Goal: Task Accomplishment & Management: Complete application form

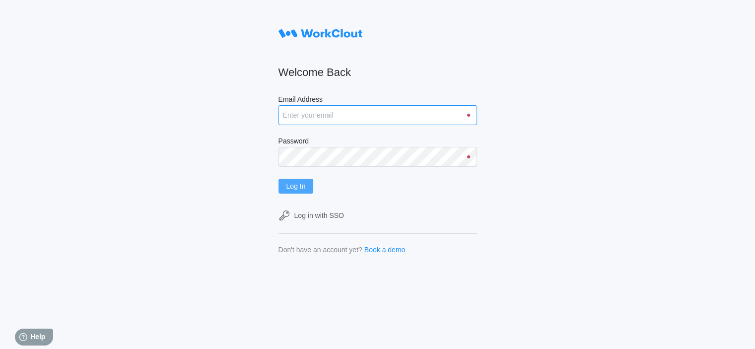
type input "oestrada@metlx.com"
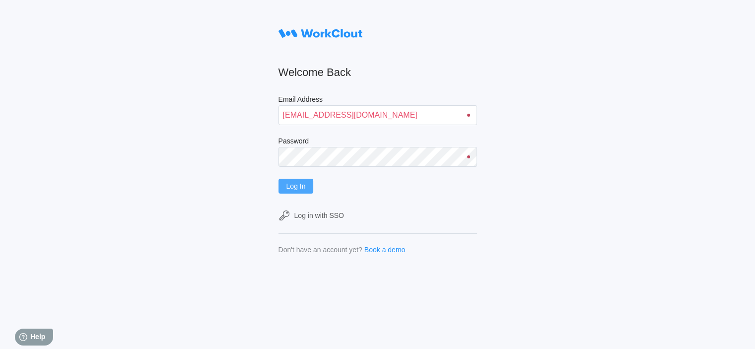
click at [291, 183] on span "Log In" at bounding box center [296, 186] width 19 height 7
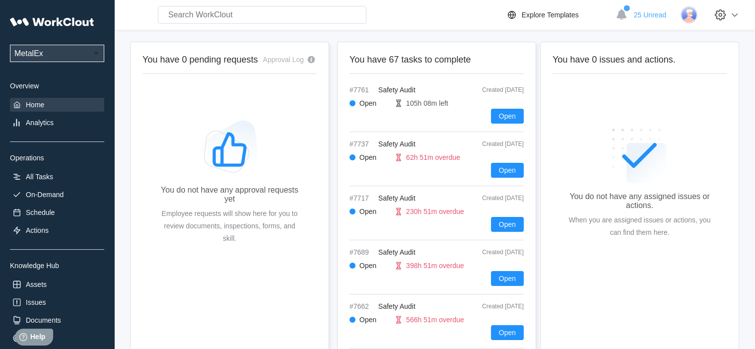
click at [644, 3] on div "Search for anything... Assets • Employees • Skills • Documents • Issues • Tasks…" at bounding box center [434, 15] width 641 height 30
click at [648, 20] on div "25 Unread" at bounding box center [640, 15] width 58 height 22
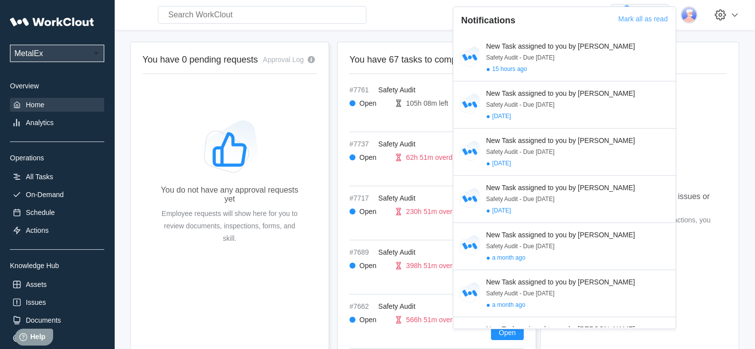
click at [648, 20] on div "Mark all as read" at bounding box center [643, 24] width 50 height 19
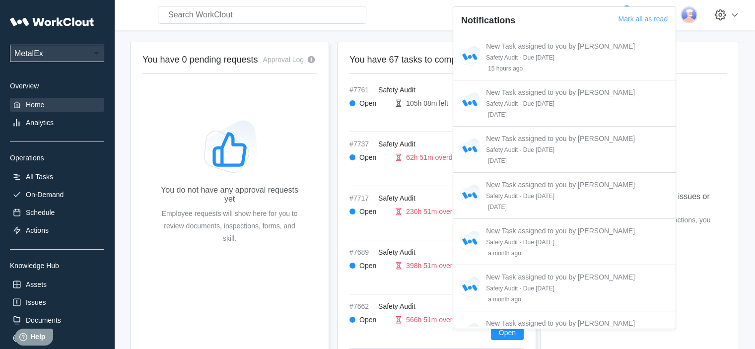
click at [429, 24] on div "Search for anything... Assets • Employees • Skills • Documents • Issues • Tasks…" at bounding box center [434, 15] width 641 height 30
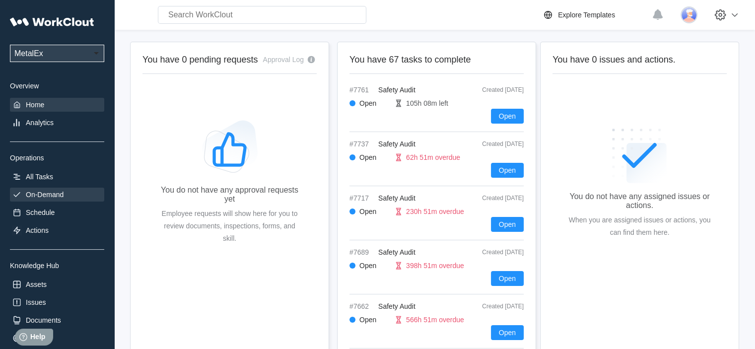
click at [60, 198] on div "On-Demand" at bounding box center [45, 195] width 38 height 8
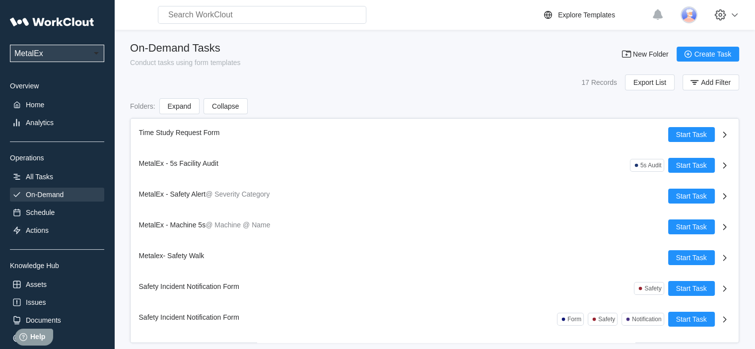
scroll to position [297, 0]
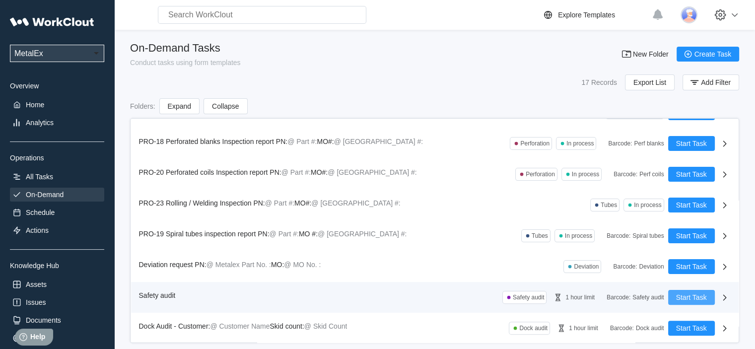
click at [683, 295] on span "Start Task" at bounding box center [691, 297] width 31 height 7
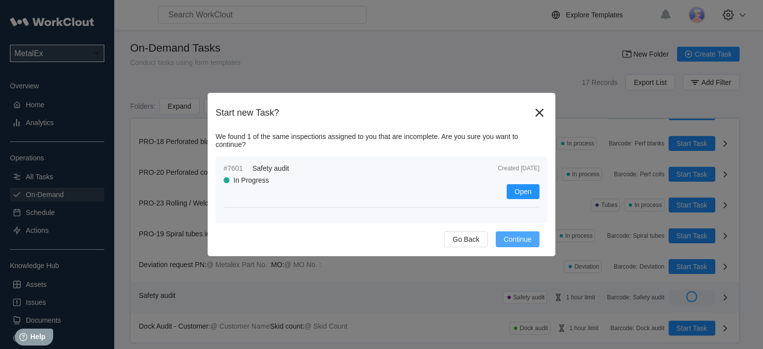
click at [528, 238] on span "Continue" at bounding box center [517, 239] width 28 height 7
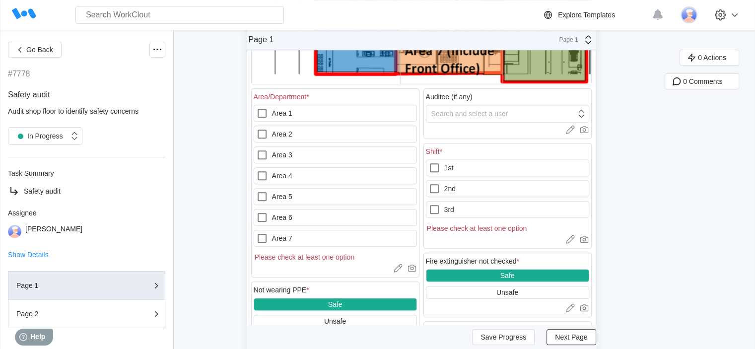
scroll to position [397, 0]
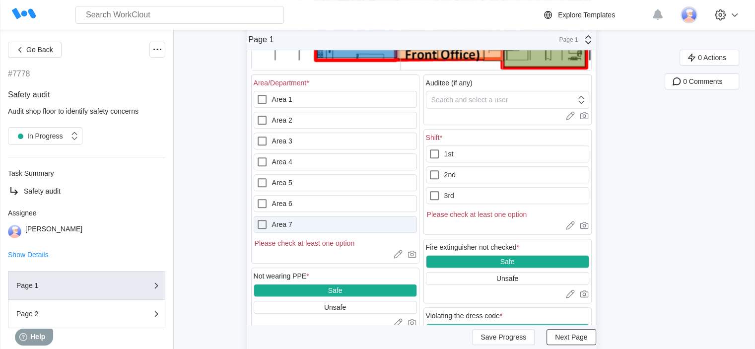
click at [318, 218] on label "Area 7" at bounding box center [335, 224] width 163 height 17
click at [257, 218] on 7 "Area 7" at bounding box center [256, 218] width 0 height 0
checkbox 7 "true"
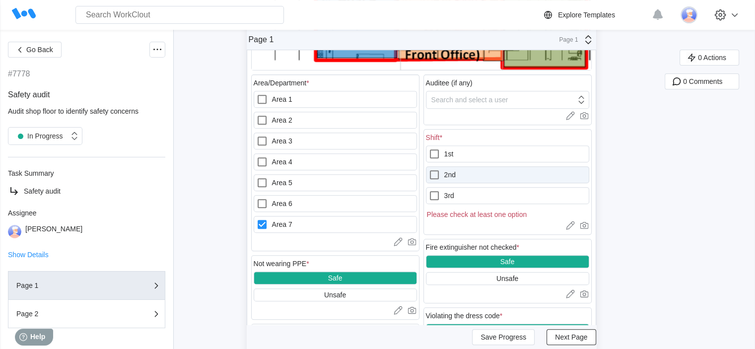
click at [467, 176] on label "2nd" at bounding box center [507, 174] width 163 height 17
click at [429, 169] on input "2nd" at bounding box center [429, 169] width 0 height 0
checkbox input "true"
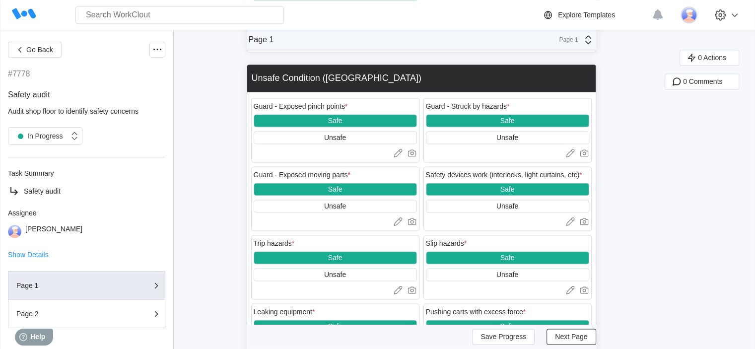
scroll to position [1390, 0]
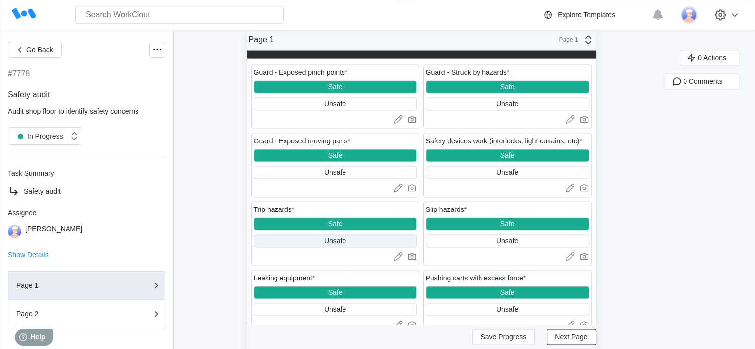
click at [358, 244] on div "Unsafe" at bounding box center [335, 240] width 163 height 13
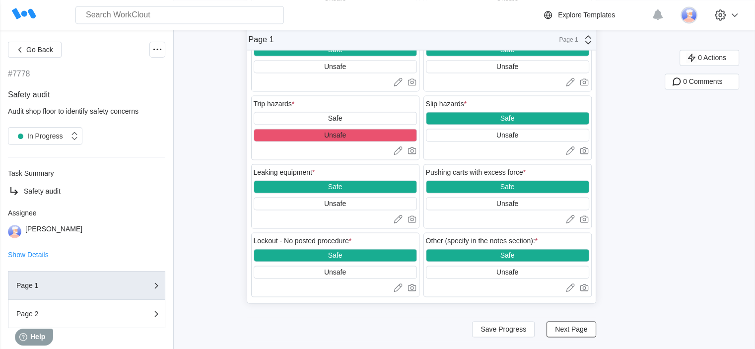
scroll to position [1504, 0]
click at [397, 146] on icon at bounding box center [398, 150] width 10 height 10
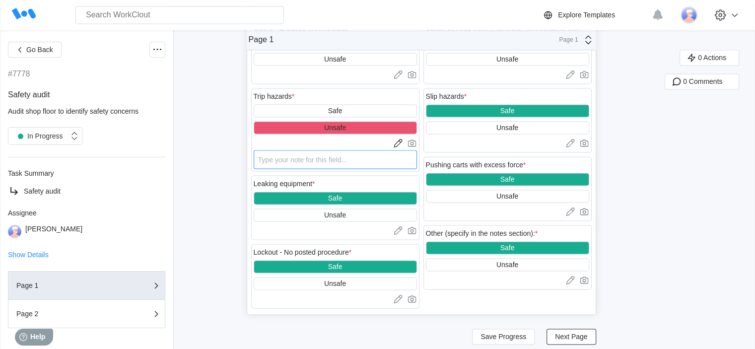
click at [364, 165] on textarea at bounding box center [335, 159] width 163 height 19
type textarea "co"
type textarea "x"
type textarea "coi"
type textarea "x"
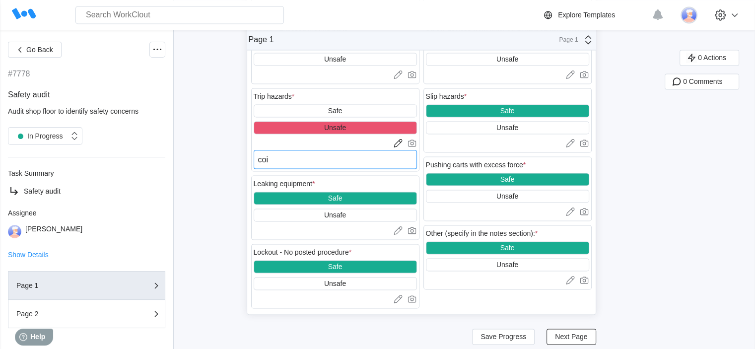
type textarea "coil"
type textarea "x"
type textarea "coil"
type textarea "x"
type textarea "coil w"
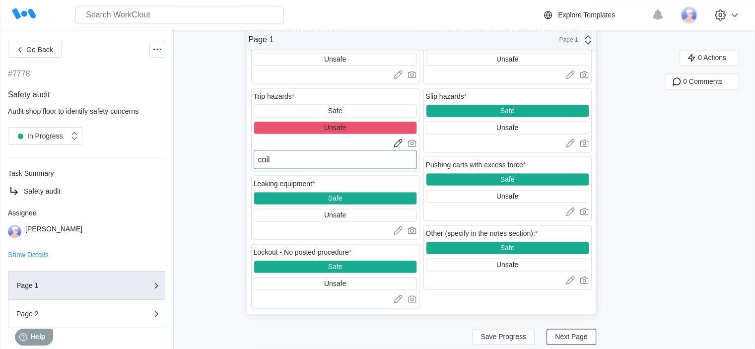
type textarea "x"
type textarea "coil wi"
type textarea "x"
type textarea "coil with"
type textarea "x"
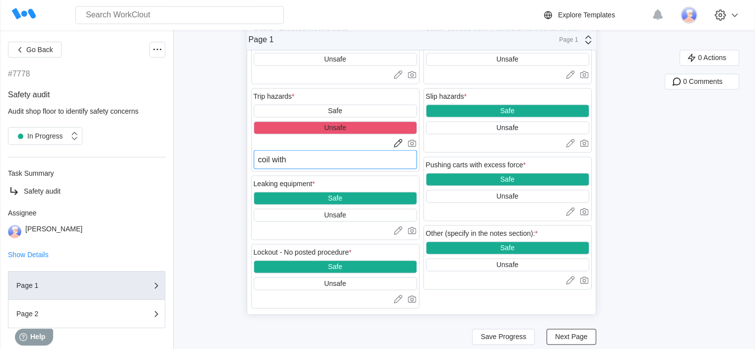
type textarea "coil with"
type textarea "x"
type textarea "coil with n"
type textarea "x"
type textarea "coil with no"
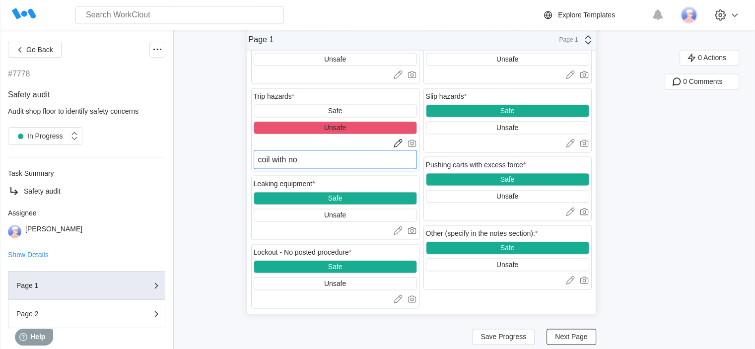
type textarea "x"
type textarea "coil with no"
type textarea "x"
type textarea "coil with no w"
type textarea "x"
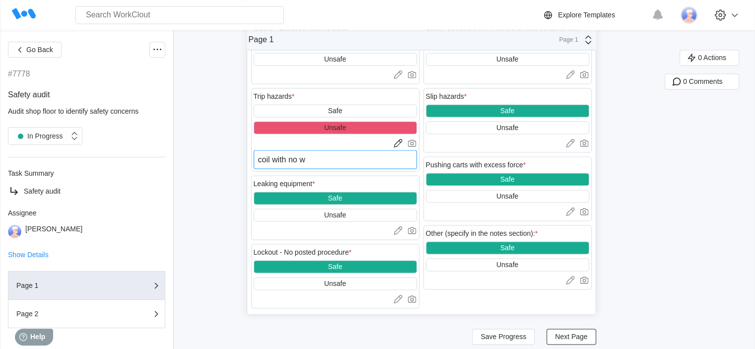
type textarea "coil with no wo"
type textarea "x"
type textarea "coil with no woo"
type textarea "x"
type textarea "coil with no wood"
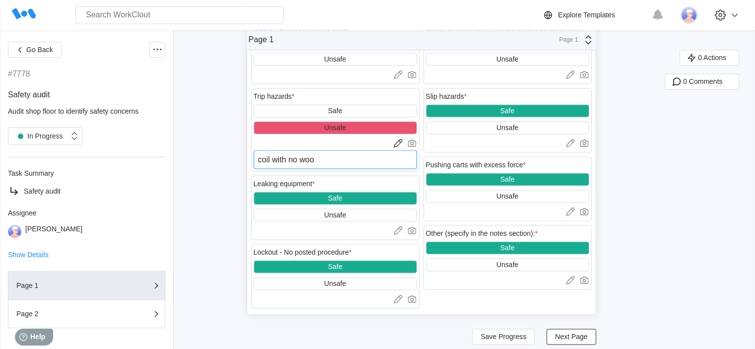
type textarea "x"
type textarea "coil with no wood"
type textarea "x"
type textarea "coil with no wood u"
type textarea "x"
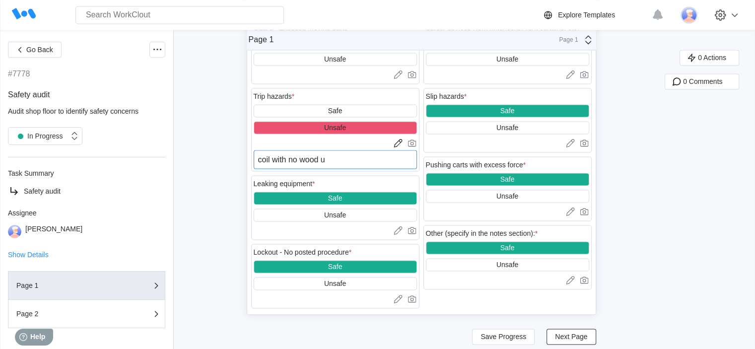
type textarea "coil with no wood un"
type textarea "x"
type textarea "coil with no wood und"
type textarea "x"
type textarea "coil with no wood unde"
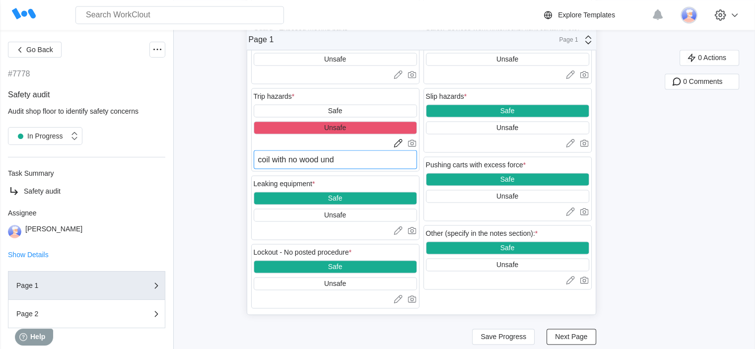
type textarea "x"
type textarea "coil with no wood under"
type textarea "x"
type textarea "coil with no wood undern"
type textarea "x"
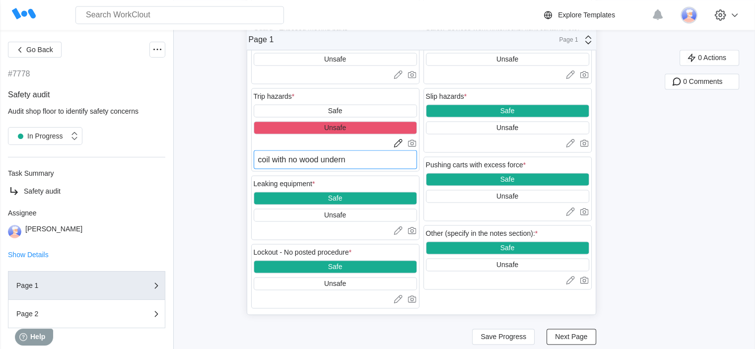
type textarea "coil with no wood underne"
type textarea "x"
type textarea "coil with no wood undernea"
type textarea "x"
type textarea "coil with no wood underneat"
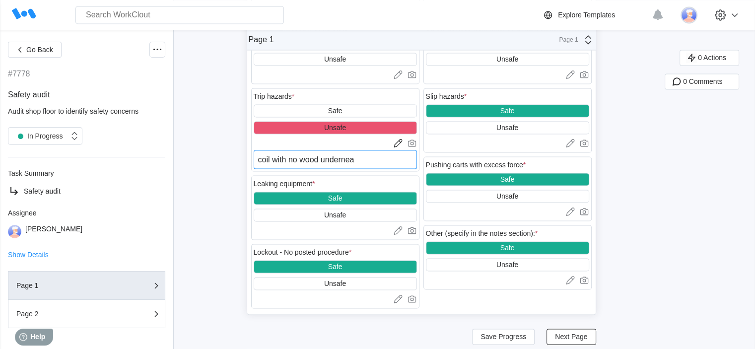
type textarea "x"
type textarea "coil with no wood underneath"
type textarea "x"
type textarea "coil with no wood underneath."
type textarea "x"
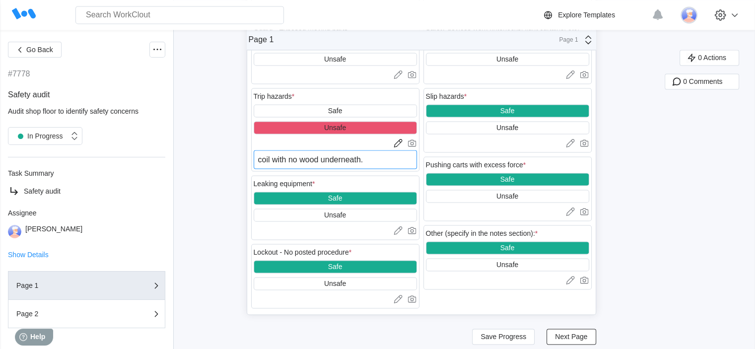
type textarea "coil with no wood underneath."
type textarea "x"
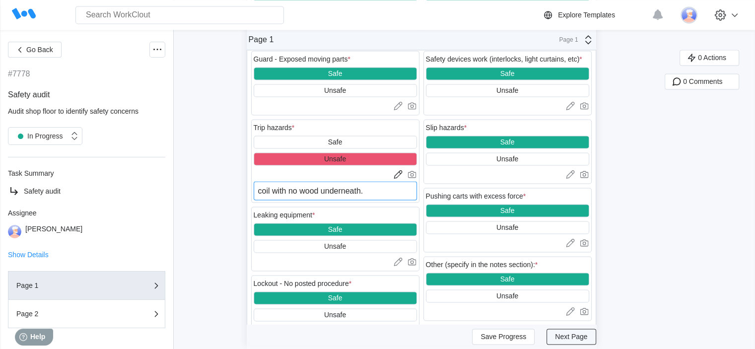
type textarea "coil with no wood underneath."
click at [585, 331] on button "Next Page" at bounding box center [571, 337] width 49 height 16
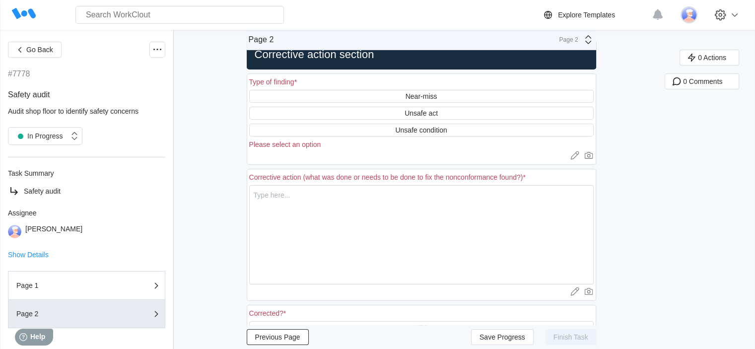
scroll to position [0, 0]
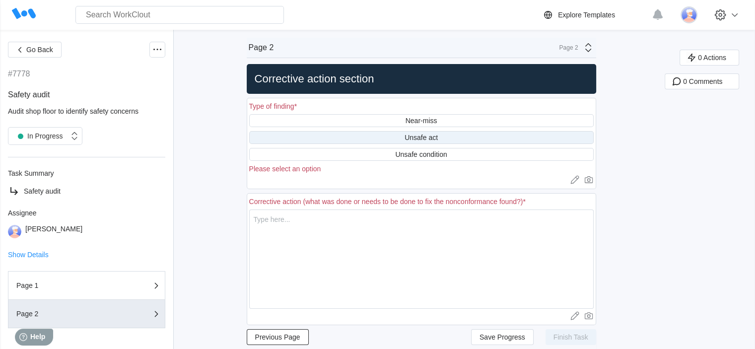
click at [434, 138] on div "Unsafe act" at bounding box center [421, 138] width 33 height 8
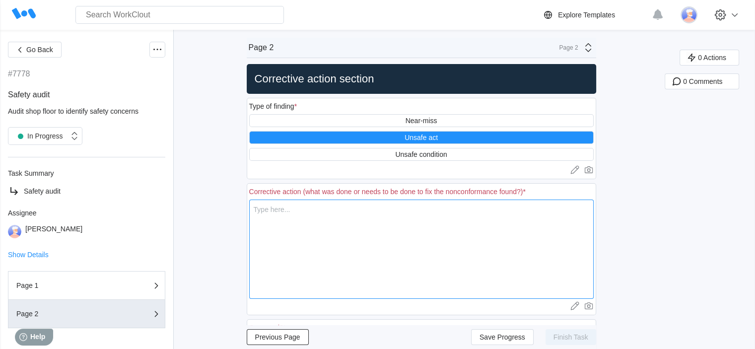
click at [432, 278] on textarea at bounding box center [421, 249] width 345 height 99
type textarea "p"
type textarea "x"
type textarea "p"
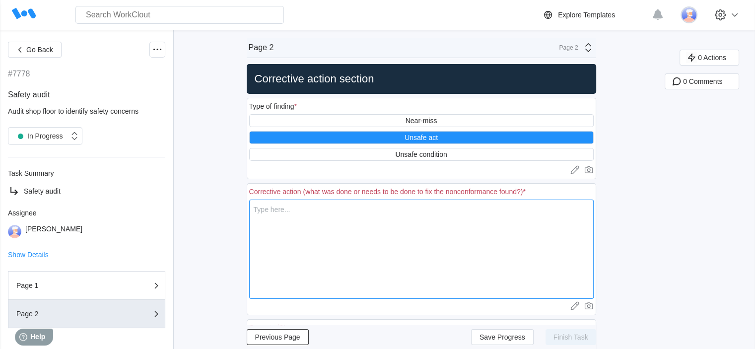
type textarea "x"
type textarea "pu"
type textarea "x"
type textarea "put"
type textarea "x"
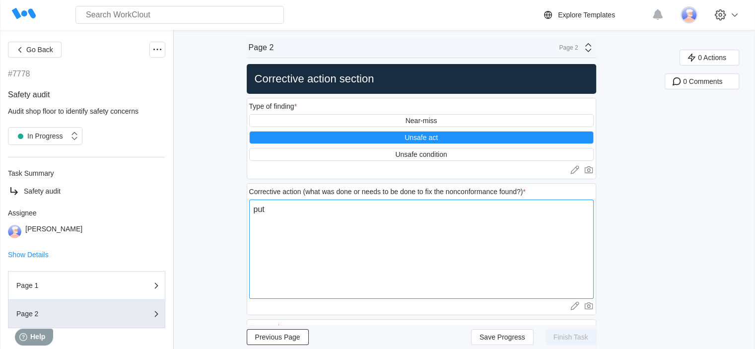
type textarea "put"
type textarea "x"
type textarea "put w"
type textarea "x"
type textarea "put wo"
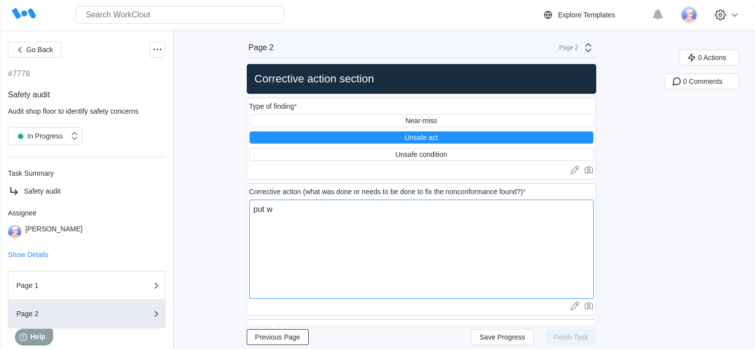
type textarea "x"
type textarea "put woo"
type textarea "x"
type textarea "put wood"
type textarea "x"
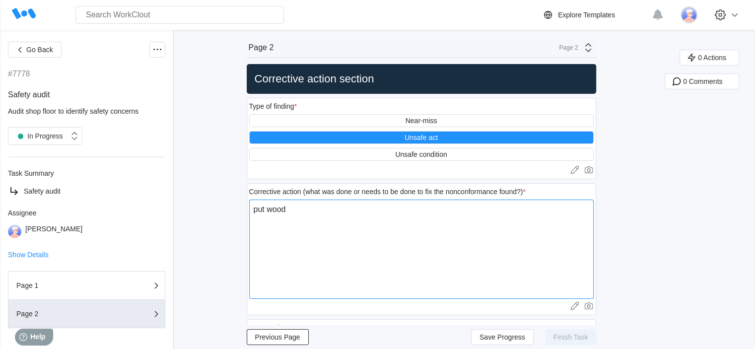
type textarea "put wood"
type textarea "x"
type textarea "put wood u"
type textarea "x"
type textarea "put wood un"
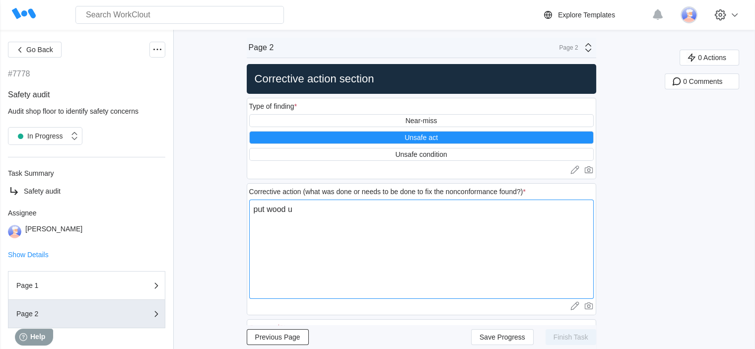
type textarea "x"
type textarea "put wood und"
type textarea "x"
type textarea "put wood unde"
type textarea "x"
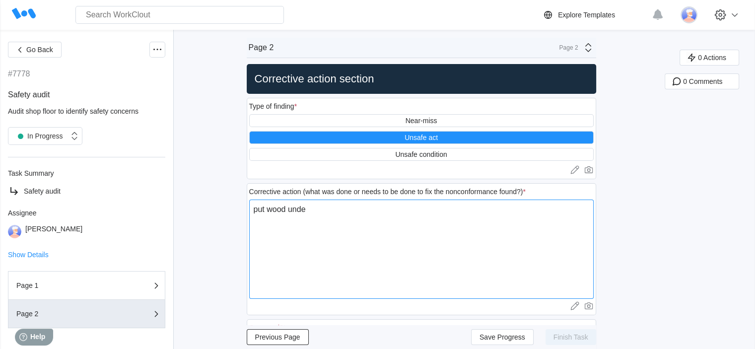
type textarea "put wood under"
type textarea "x"
type textarea "put wood undern"
type textarea "x"
type textarea "put wood underne"
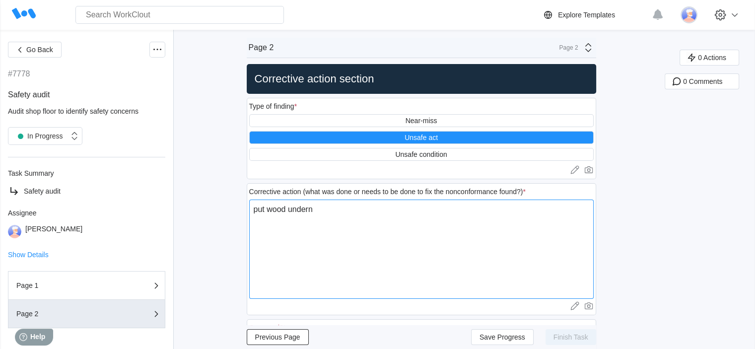
type textarea "x"
type textarea "put wood undernea"
type textarea "x"
type textarea "put wood underneat"
type textarea "x"
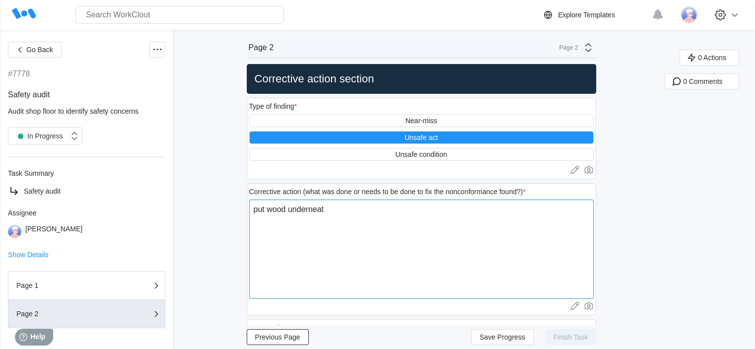
type textarea "put wood underneath"
type textarea "x"
type textarea "put wood underneath"
type textarea "x"
type textarea "put wood underneath t"
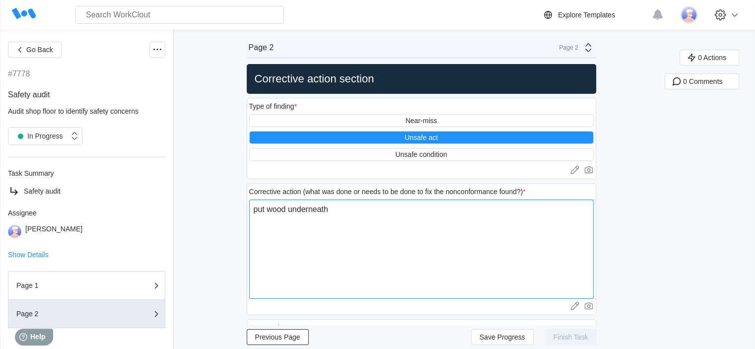
type textarea "x"
type textarea "put wood underneath th"
type textarea "x"
type textarea "put wood underneath the"
type textarea "x"
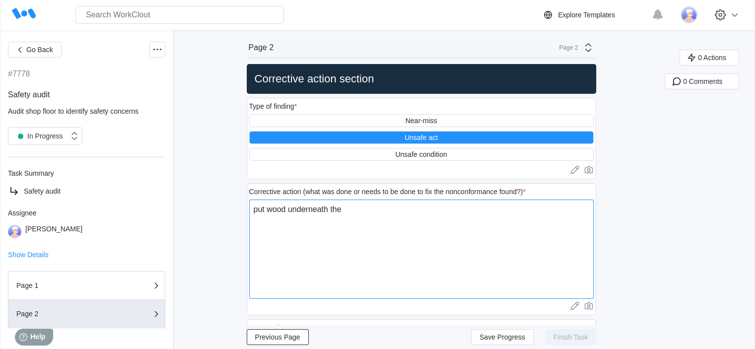
type textarea "put wood underneath the"
type textarea "x"
type textarea "put wood underneath the c"
type textarea "x"
type textarea "put wood underneath the co"
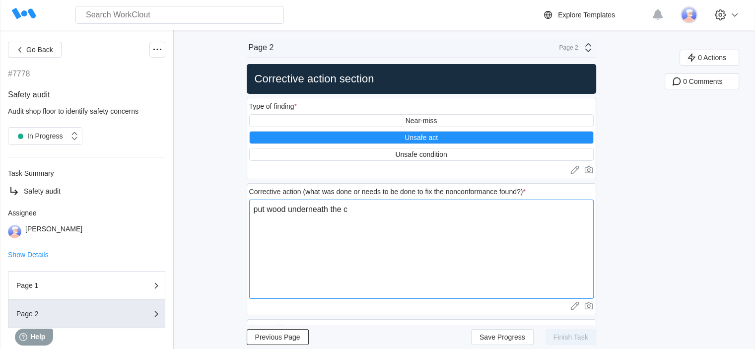
type textarea "x"
type textarea "put wood underneath the coi"
type textarea "x"
type textarea "put wood underneath the coil"
type textarea "x"
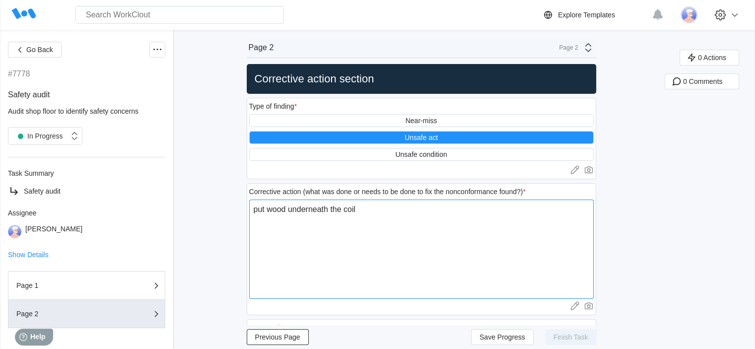
type textarea "put wood underneath the coil"
type textarea "x"
type textarea "put wood underneath the coil k"
type textarea "x"
type textarea "put wood underneath the coil ke"
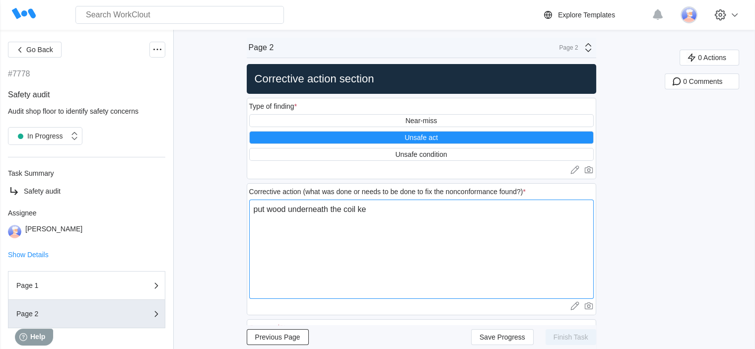
type textarea "x"
type textarea "put wood underneath the coil kee"
type textarea "x"
type textarea "put wood underneath the coil ke"
type textarea "x"
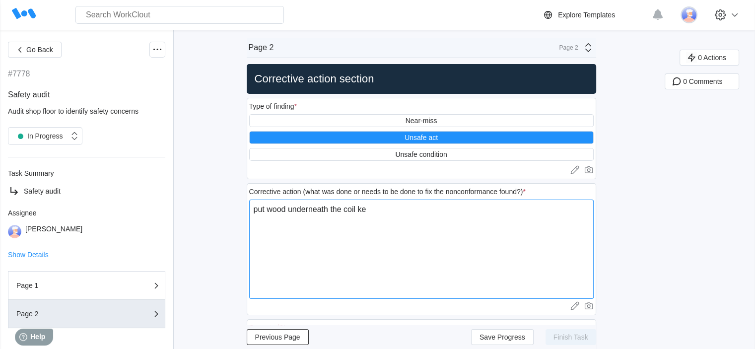
type textarea "put wood underneath the coil k"
type textarea "x"
type textarea "put wood underneath the coil"
type textarea "x"
type textarea "put wood underneath the coil"
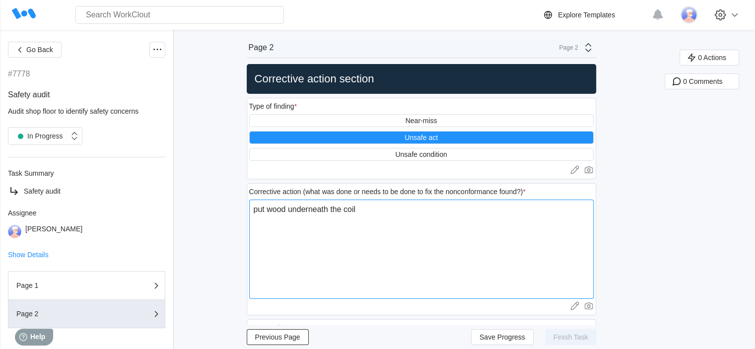
type textarea "x"
type textarea "put wood underneath the coil"
type textarea "x"
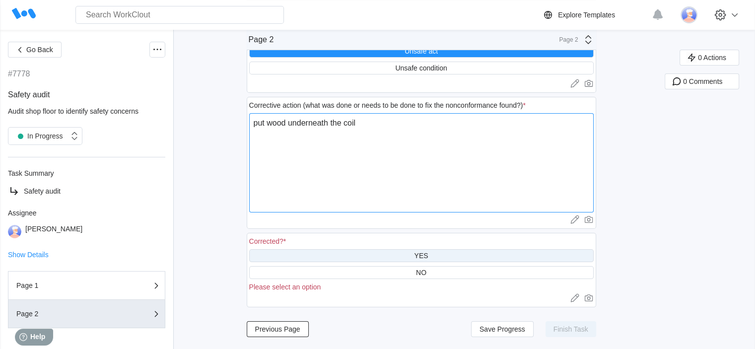
type textarea "put wood underneath the coil"
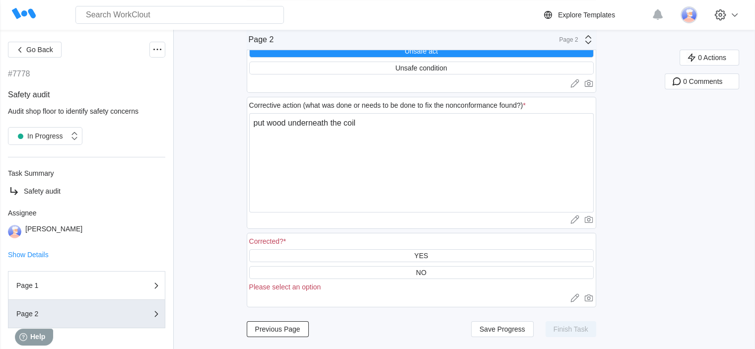
drag, startPoint x: 447, startPoint y: 253, endPoint x: 455, endPoint y: 254, distance: 8.0
click at [455, 254] on div "YES" at bounding box center [421, 255] width 345 height 13
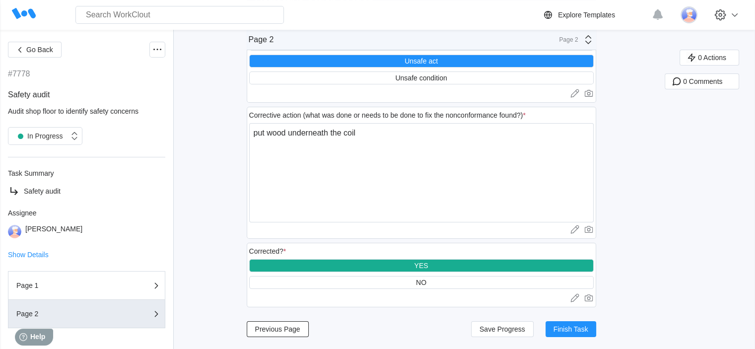
scroll to position [77, 0]
click at [563, 329] on span "Finish Task" at bounding box center [571, 329] width 35 height 7
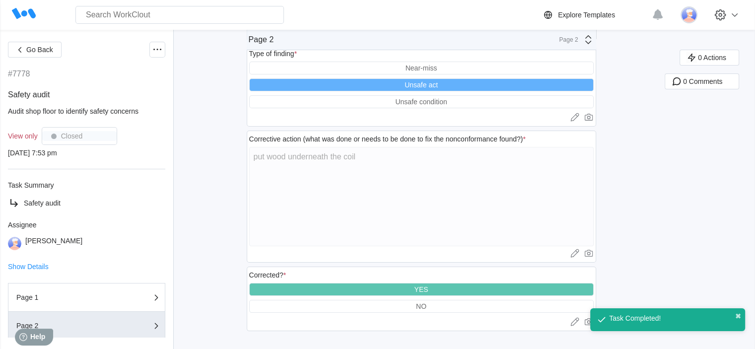
scroll to position [0, 0]
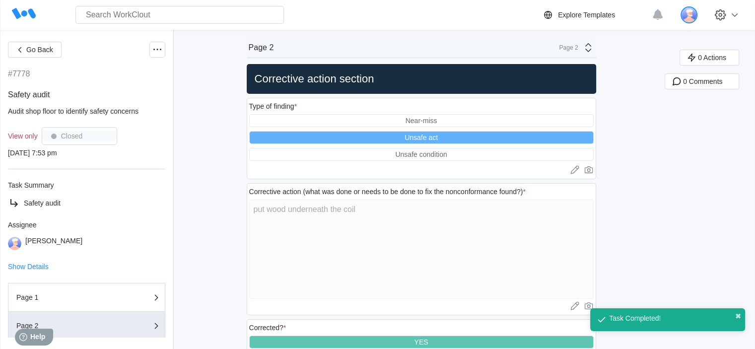
click at [696, 14] on img at bounding box center [689, 14] width 17 height 17
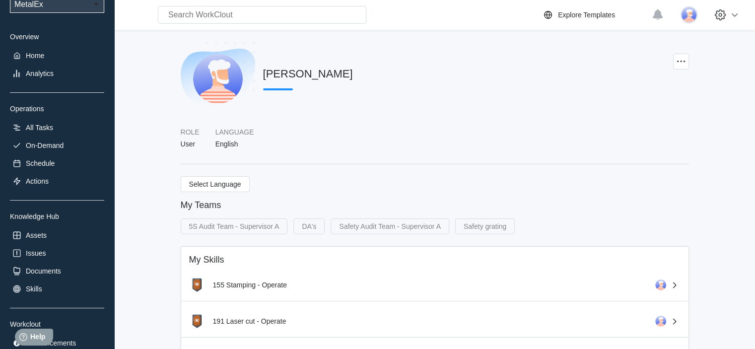
scroll to position [105, 0]
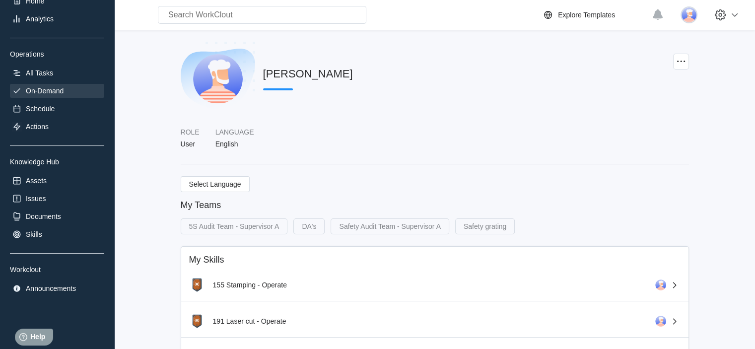
click at [67, 89] on div "On-Demand" at bounding box center [57, 91] width 94 height 14
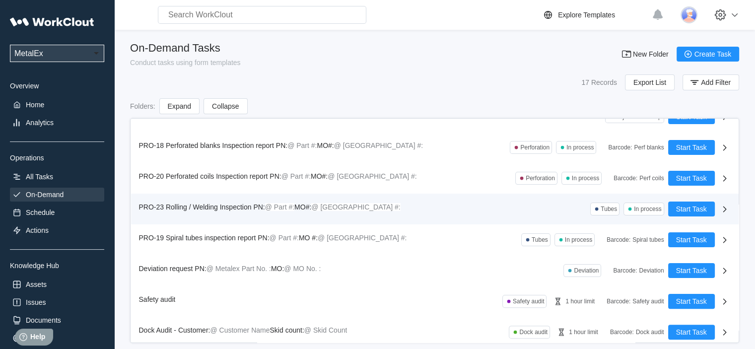
scroll to position [297, 0]
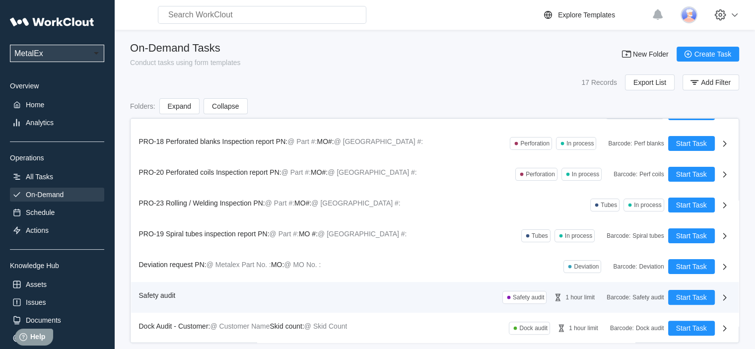
click at [691, 287] on div "Safety audit Safety audit 1 hour limit Barcode : Safety audit Start Task" at bounding box center [435, 297] width 608 height 31
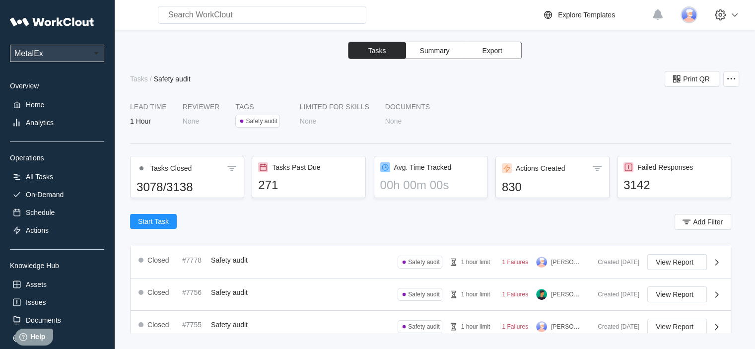
click at [52, 188] on div "UPG Enterprises MetalEx Overview Home Analytics Operations All Tasks On-Demand …" at bounding box center [57, 205] width 94 height 387
click at [52, 196] on div "On-Demand" at bounding box center [45, 195] width 38 height 8
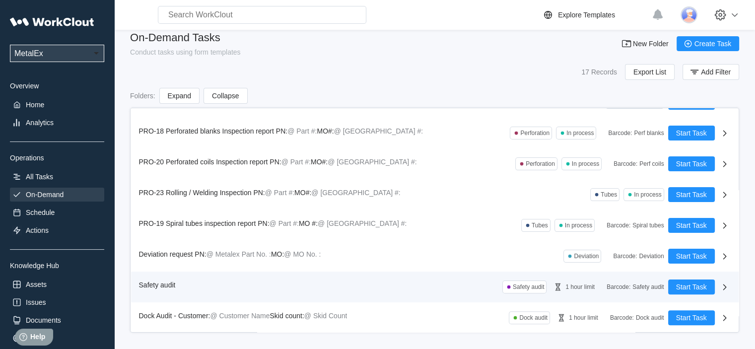
scroll to position [14, 0]
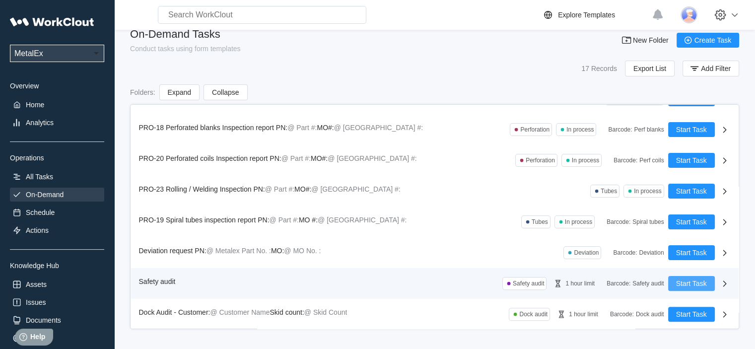
click at [678, 283] on span "Start Task" at bounding box center [691, 283] width 31 height 7
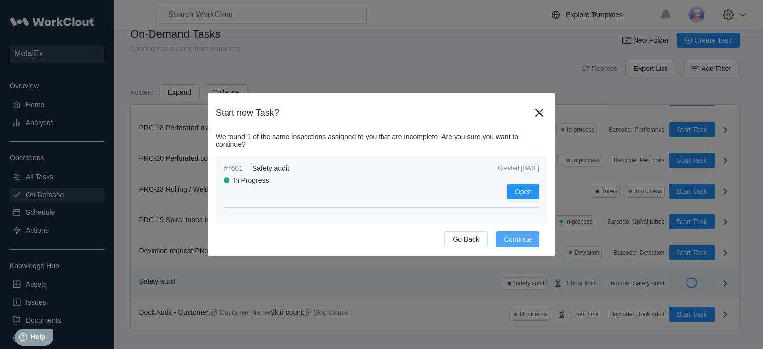
click at [518, 240] on span "Continue" at bounding box center [517, 239] width 28 height 7
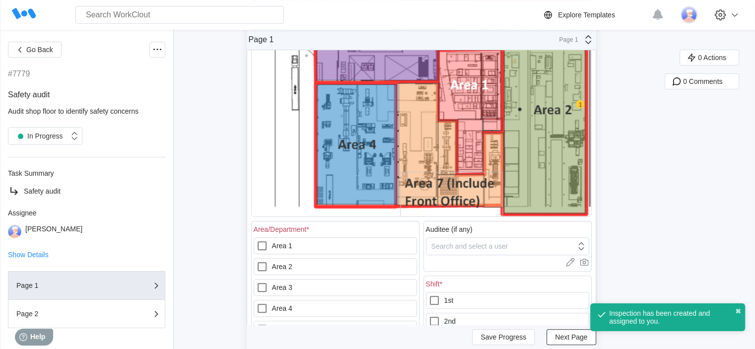
scroll to position [397, 0]
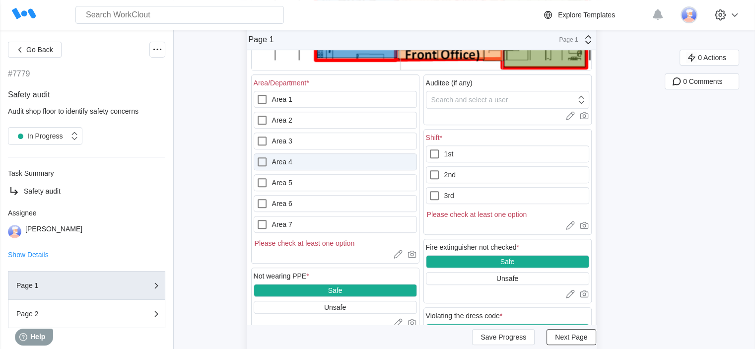
click at [319, 156] on label "Area 4" at bounding box center [335, 161] width 163 height 17
click at [257, 156] on 4 "Area 4" at bounding box center [256, 156] width 0 height 0
checkbox 4 "true"
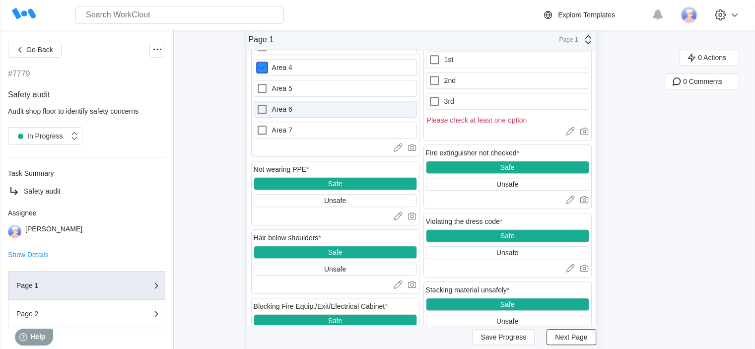
scroll to position [497, 0]
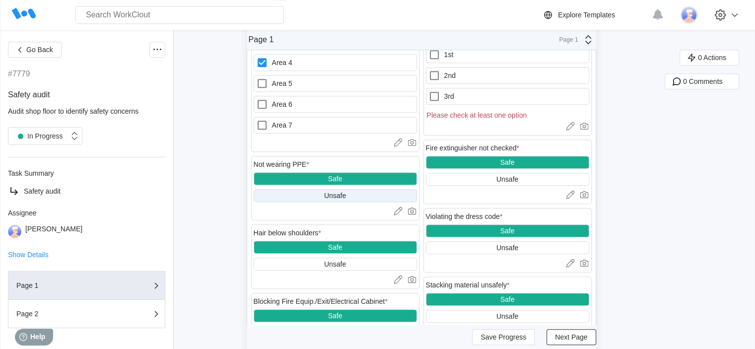
click at [338, 194] on div "Unsafe" at bounding box center [335, 196] width 22 height 8
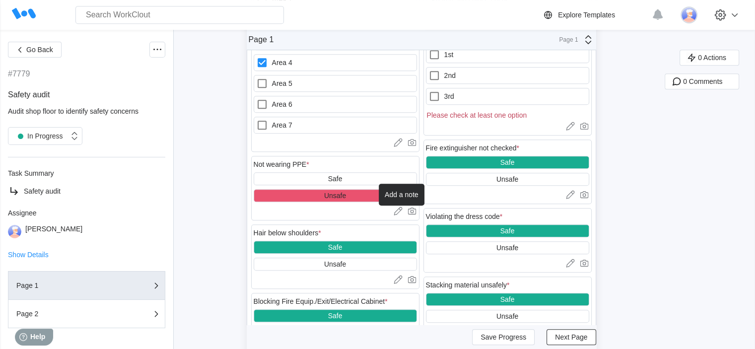
click at [402, 212] on icon at bounding box center [398, 212] width 8 height 6
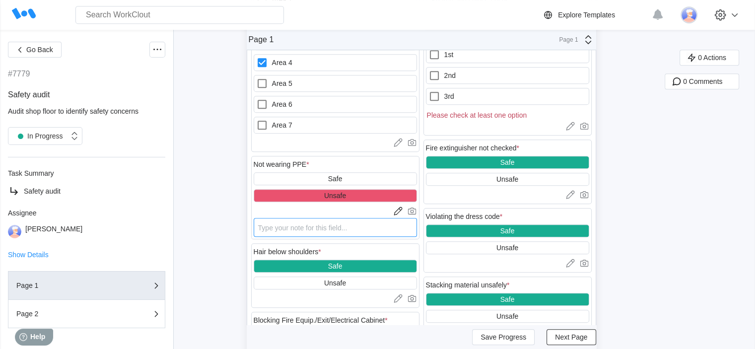
click at [324, 230] on textarea at bounding box center [335, 227] width 163 height 19
type textarea "l"
type textarea "x"
type textarea "lo"
type textarea "x"
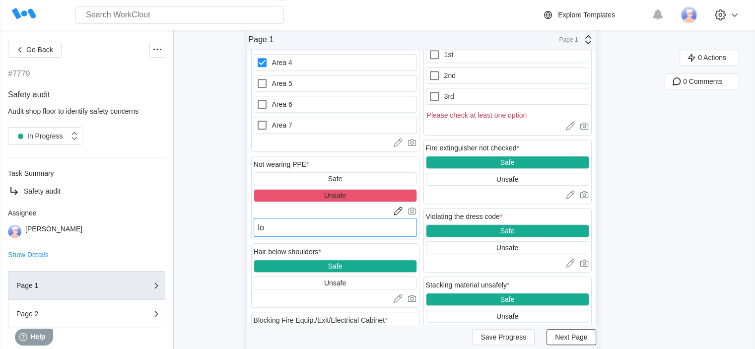
type textarea "loa"
type textarea "x"
type textarea "load"
type textarea "x"
type textarea "load"
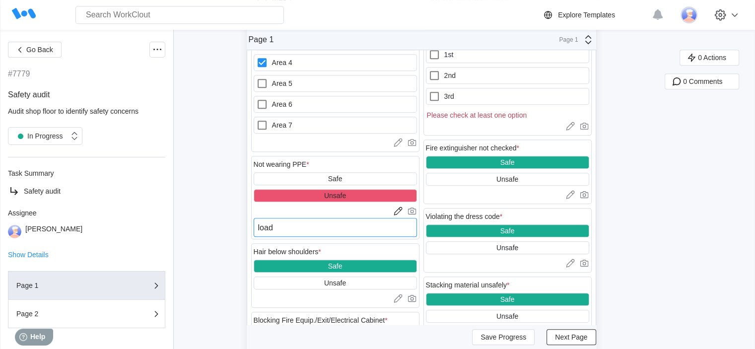
type textarea "x"
type textarea "load t"
type textarea "x"
type textarea "load tr"
type textarea "x"
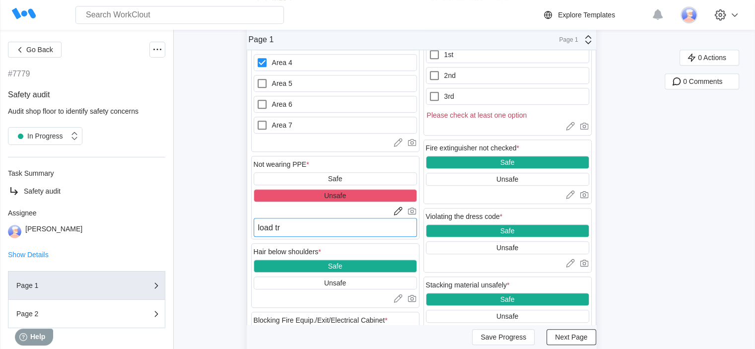
type textarea "load tru"
type textarea "x"
type textarea "load truc"
type textarea "x"
type textarea "load truck"
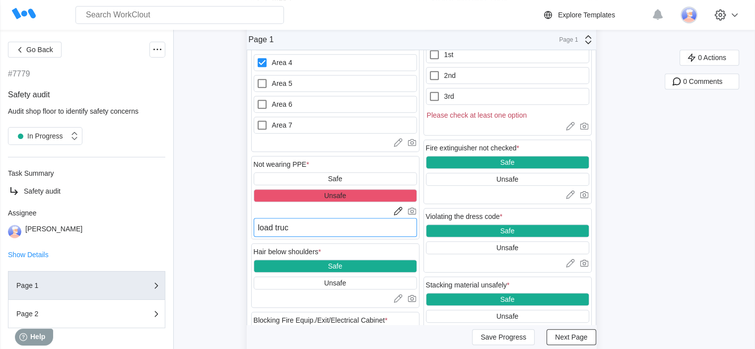
type textarea "x"
type textarea "load truck"
type textarea "x"
type textarea "load truck w"
type textarea "x"
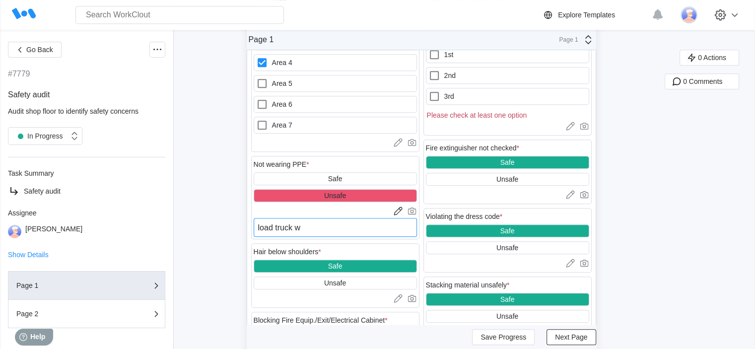
type textarea "load truck wi"
type textarea "x"
type textarea "load truck wit"
type textarea "x"
type textarea "load truck with"
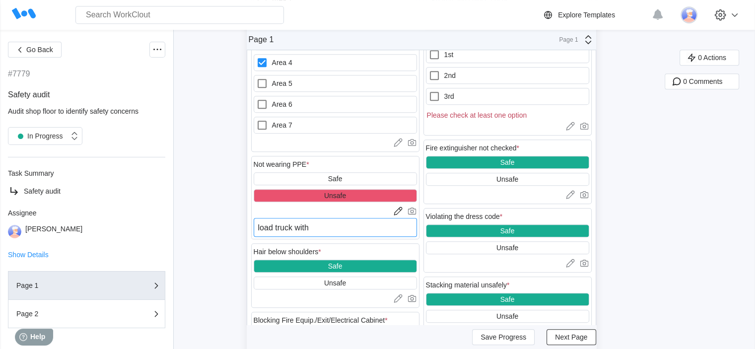
type textarea "x"
type textarea "load truck with"
type textarea "x"
type textarea "load truck with n"
type textarea "x"
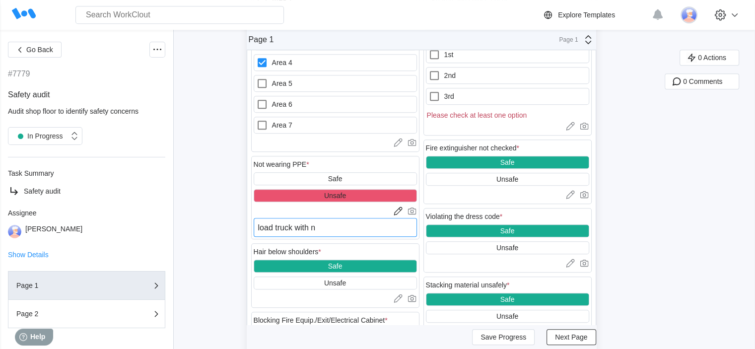
type textarea "load truck with no"
type textarea "x"
type textarea "load truck with no"
type textarea "x"
type textarea "load truck with no h"
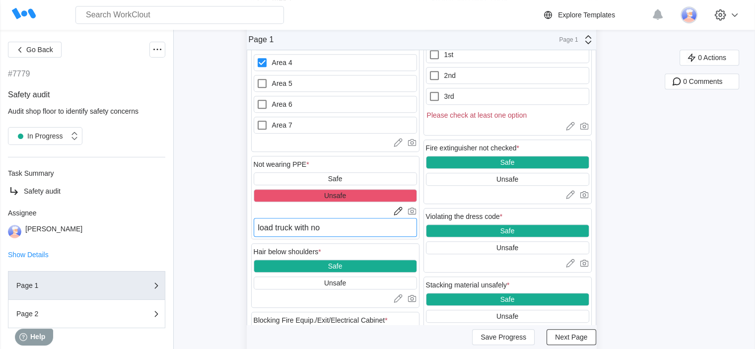
type textarea "x"
type textarea "load truck with no ha"
type textarea "x"
type textarea "load truck with no har"
type textarea "x"
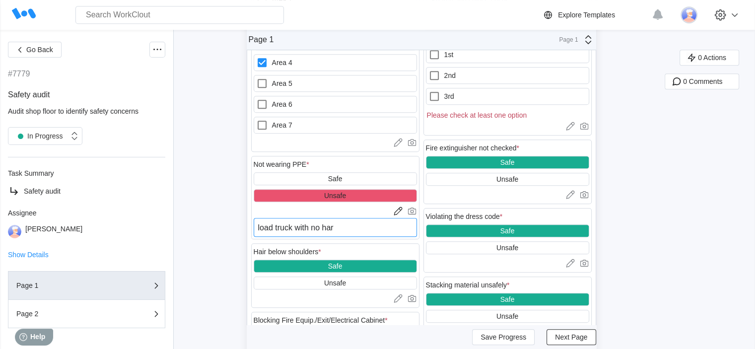
type textarea "load truck with no hard"
type textarea "x"
type textarea "load truck with no hard"
type textarea "x"
type textarea "load truck with no hard h"
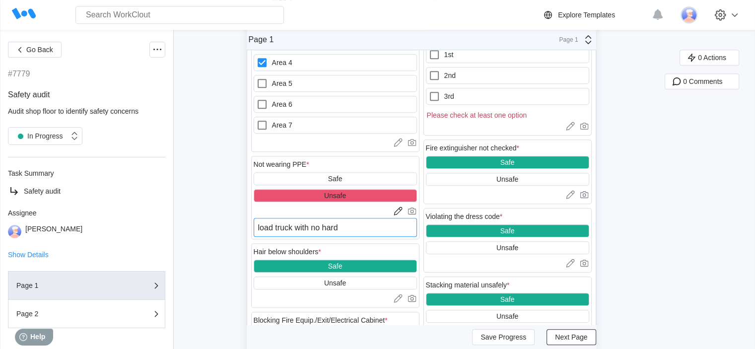
type textarea "x"
type textarea "load truck with no hard ha"
type textarea "x"
type textarea "load truck with no hard hat"
type textarea "x"
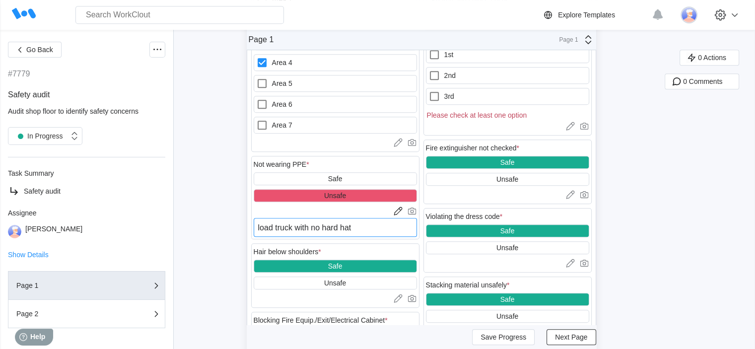
type textarea "load truck with no hard hat"
type textarea "x"
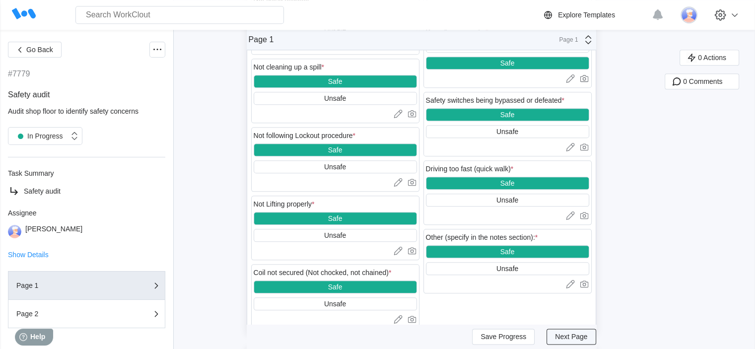
type textarea "load truck with no hard hat"
click at [586, 337] on span "Next Page" at bounding box center [571, 337] width 32 height 7
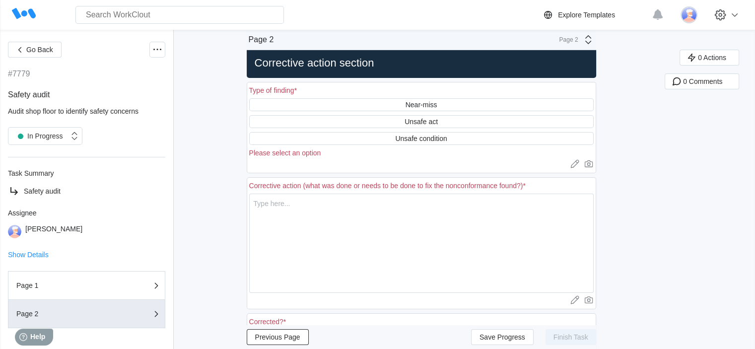
scroll to position [0, 0]
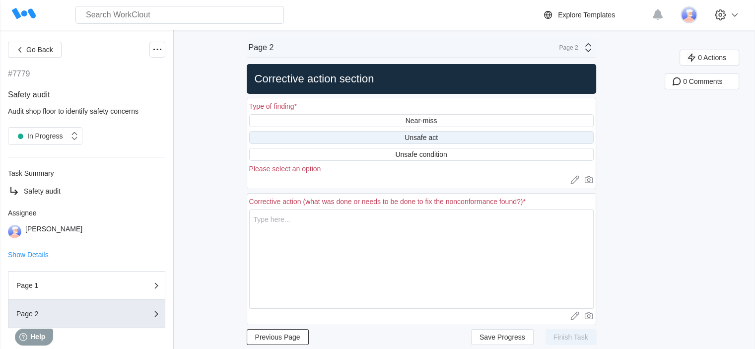
click at [451, 141] on div "Unsafe act" at bounding box center [421, 137] width 345 height 13
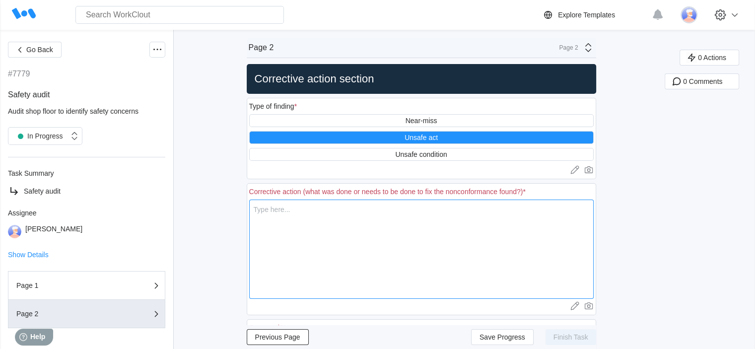
click at [431, 261] on textarea at bounding box center [421, 249] width 345 height 99
type textarea "h"
type textarea "x"
type textarea "ha"
type textarea "x"
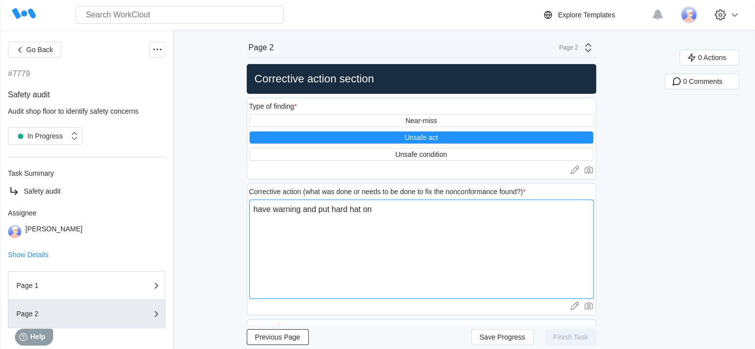
drag, startPoint x: 259, startPoint y: 212, endPoint x: 276, endPoint y: 207, distance: 18.2
click at [260, 211] on textarea "have warning and put hard hat on" at bounding box center [421, 249] width 345 height 99
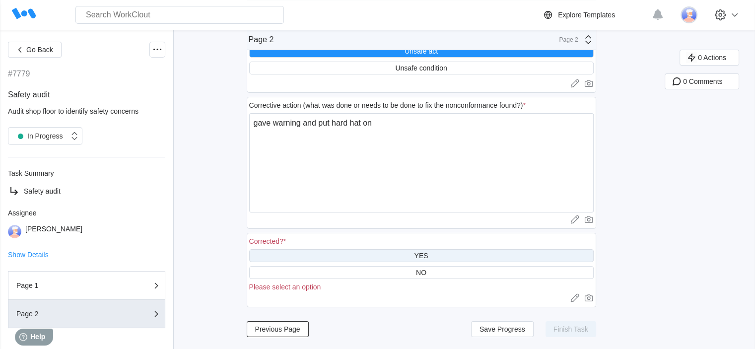
click at [428, 254] on div "YES" at bounding box center [421, 256] width 14 height 8
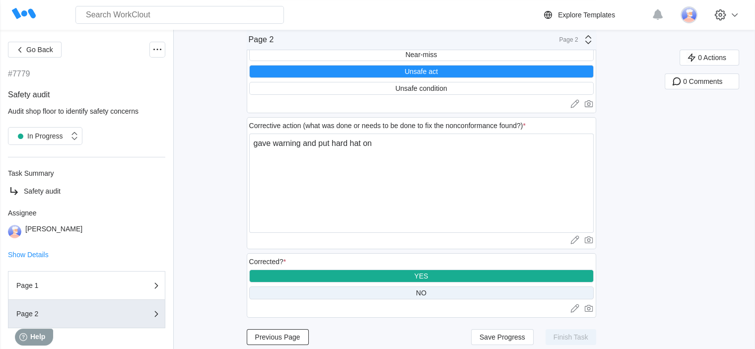
scroll to position [77, 0]
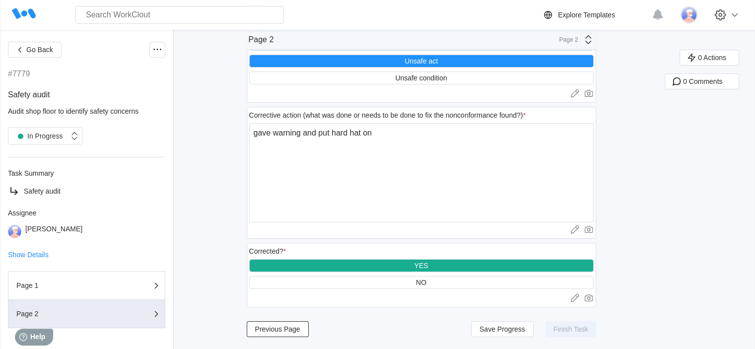
click at [409, 316] on div "Corrective action section Type of finding * Near-miss Unsafe act Unsafe conditi…" at bounding box center [422, 152] width 350 height 332
click at [280, 323] on button "Previous Page" at bounding box center [278, 329] width 62 height 16
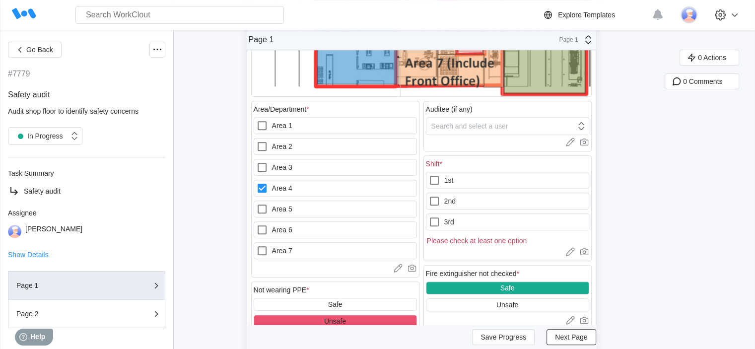
scroll to position [348, 0]
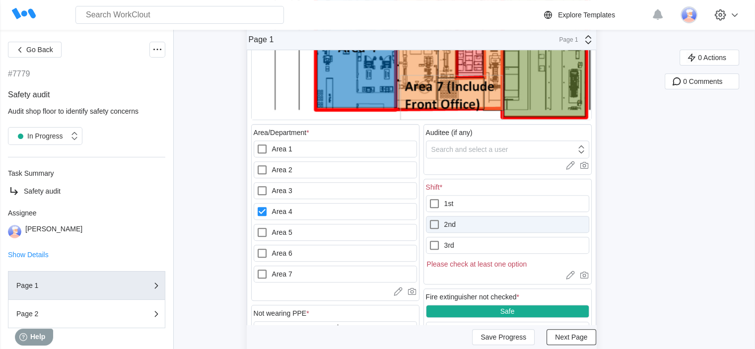
click at [475, 226] on label "2nd" at bounding box center [507, 224] width 163 height 17
click at [429, 219] on input "2nd" at bounding box center [429, 218] width 0 height 0
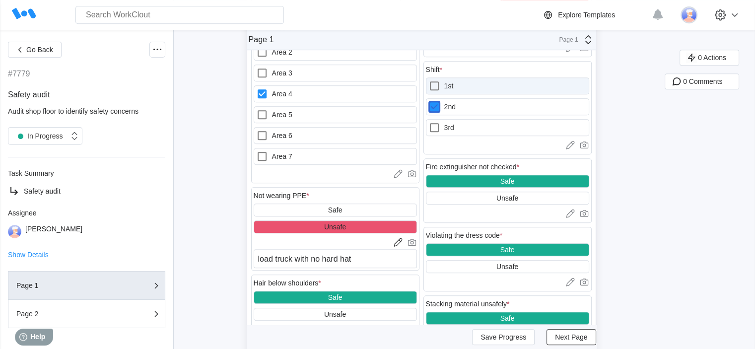
scroll to position [596, 0]
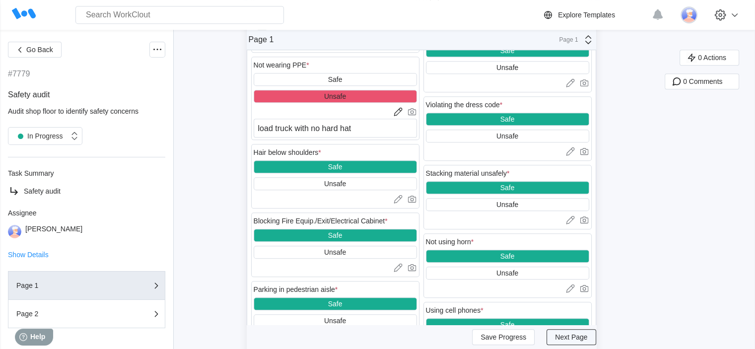
click at [568, 338] on span "Next Page" at bounding box center [571, 337] width 32 height 7
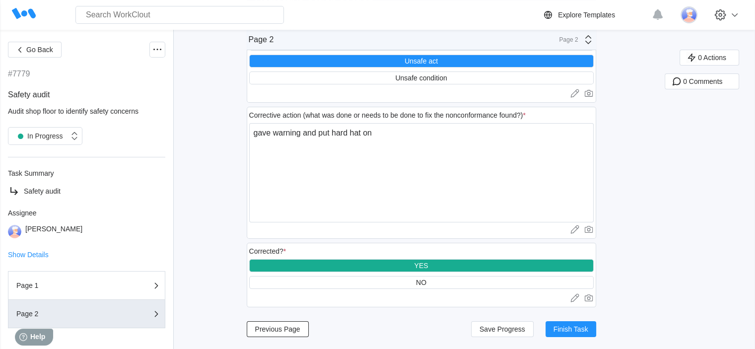
scroll to position [77, 0]
click at [567, 324] on button "Finish Task" at bounding box center [571, 329] width 51 height 16
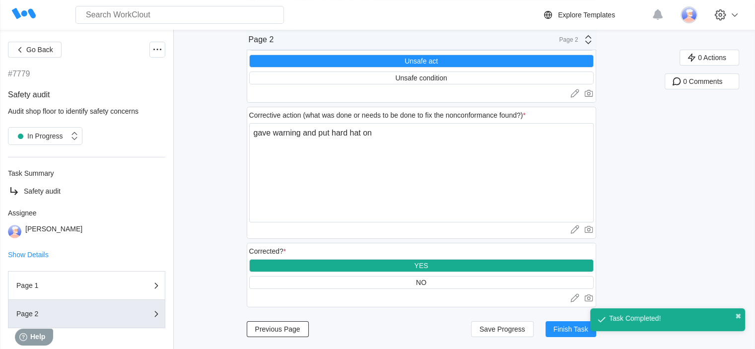
scroll to position [54, 0]
